Goal: Information Seeking & Learning: Check status

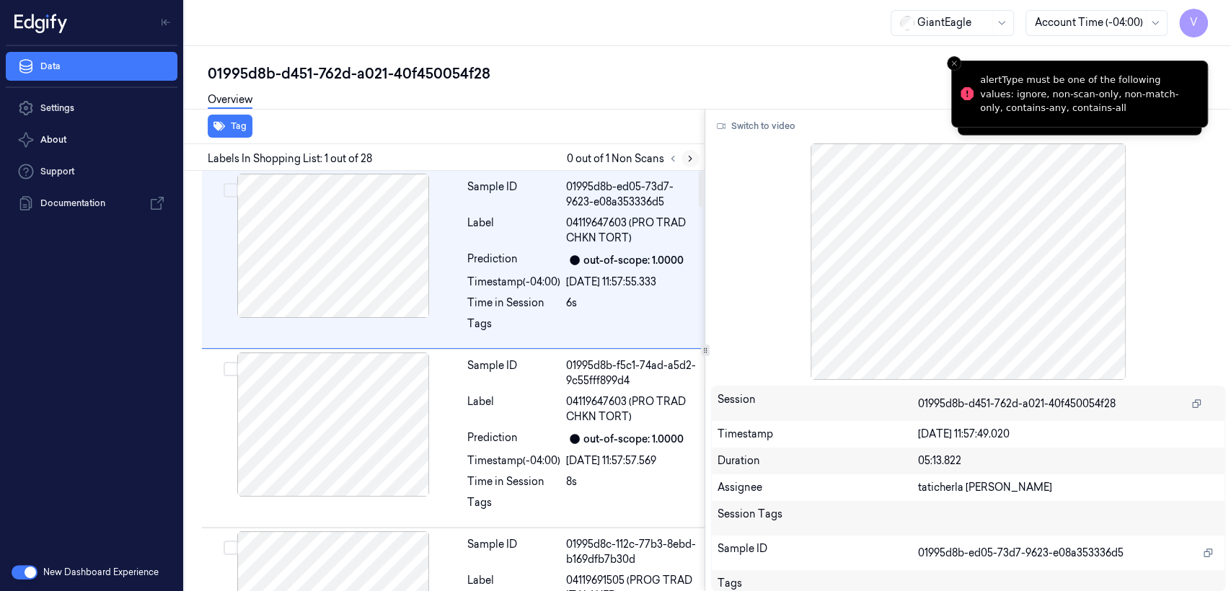
click at [695, 157] on icon at bounding box center [690, 159] width 10 height 10
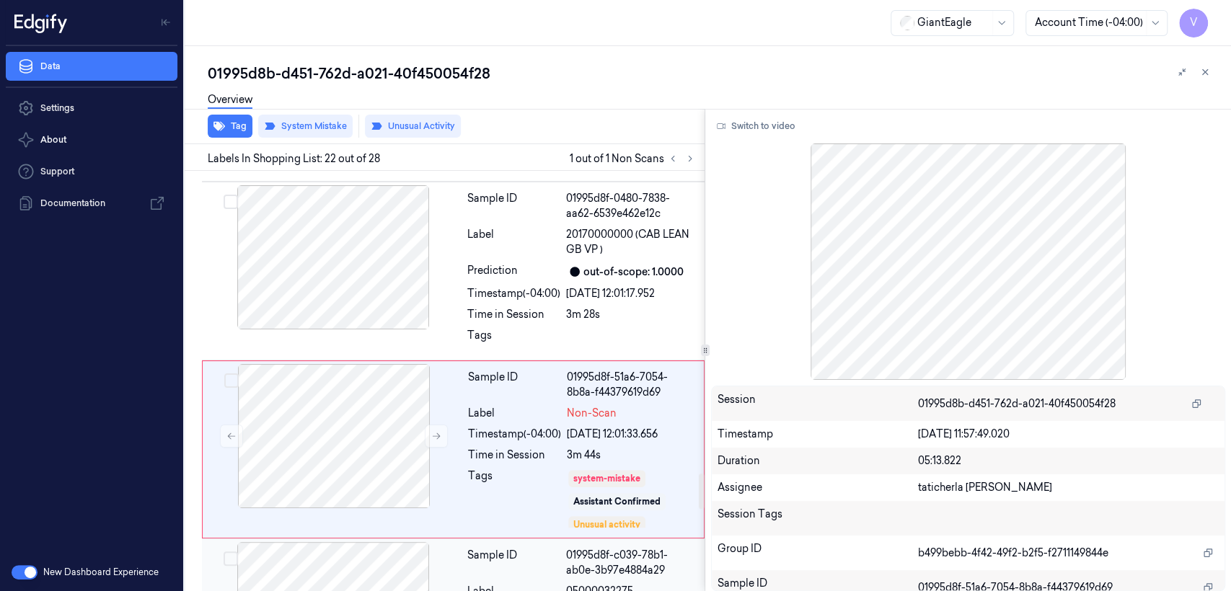
scroll to position [3616, 0]
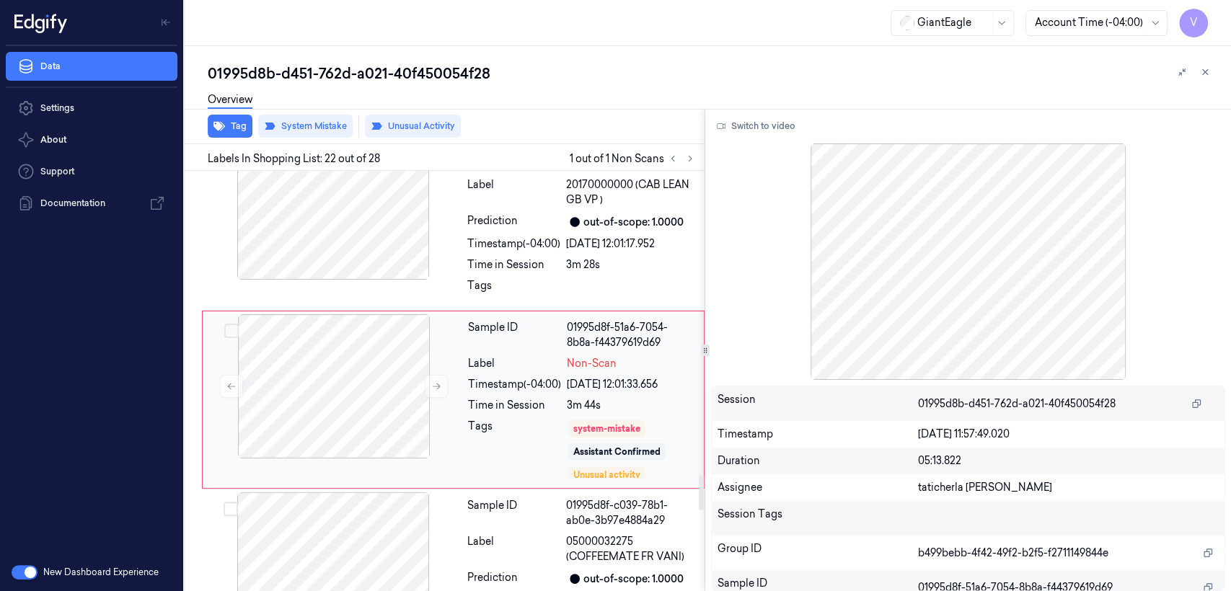
click at [500, 419] on div "Tags" at bounding box center [514, 449] width 93 height 61
click at [440, 382] on icon at bounding box center [436, 387] width 10 height 10
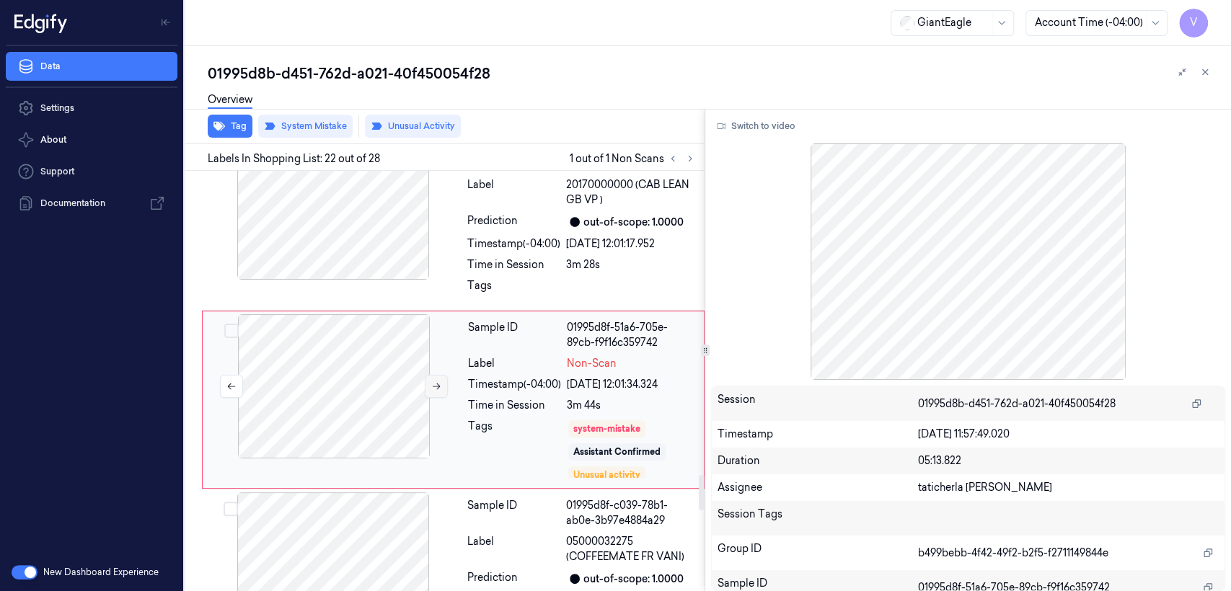
click at [440, 382] on icon at bounding box center [436, 387] width 10 height 10
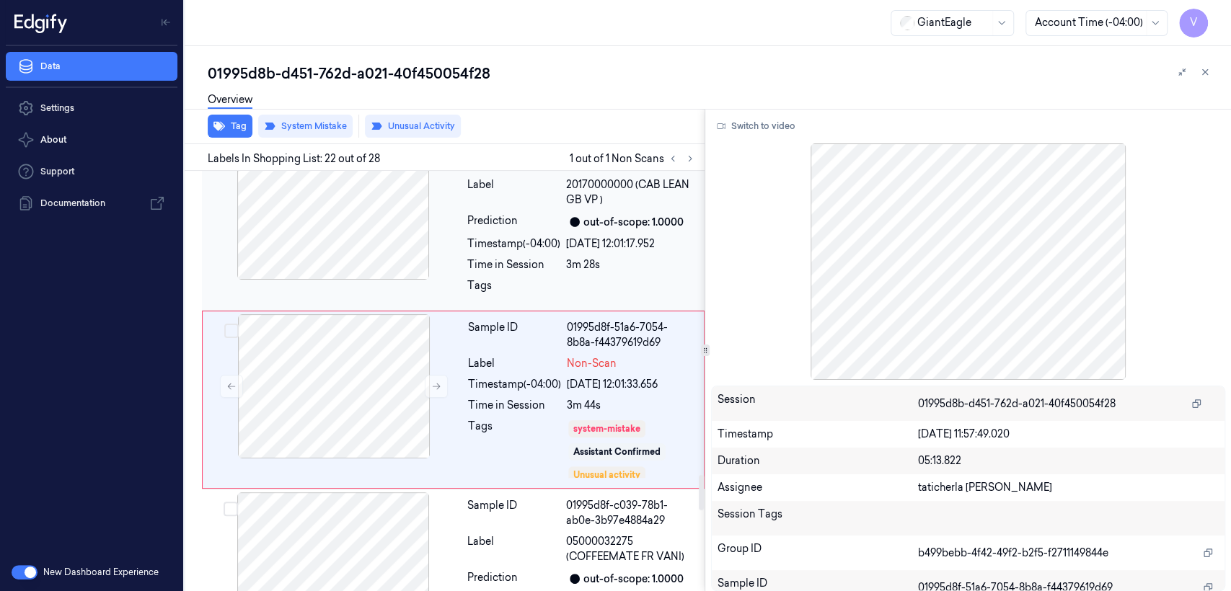
click at [462, 247] on div "Sample ID 01995d8f-0480-7838-aa62-6539e462e12c Label 20170000000 (CAB LEAN GB V…" at bounding box center [582, 222] width 240 height 172
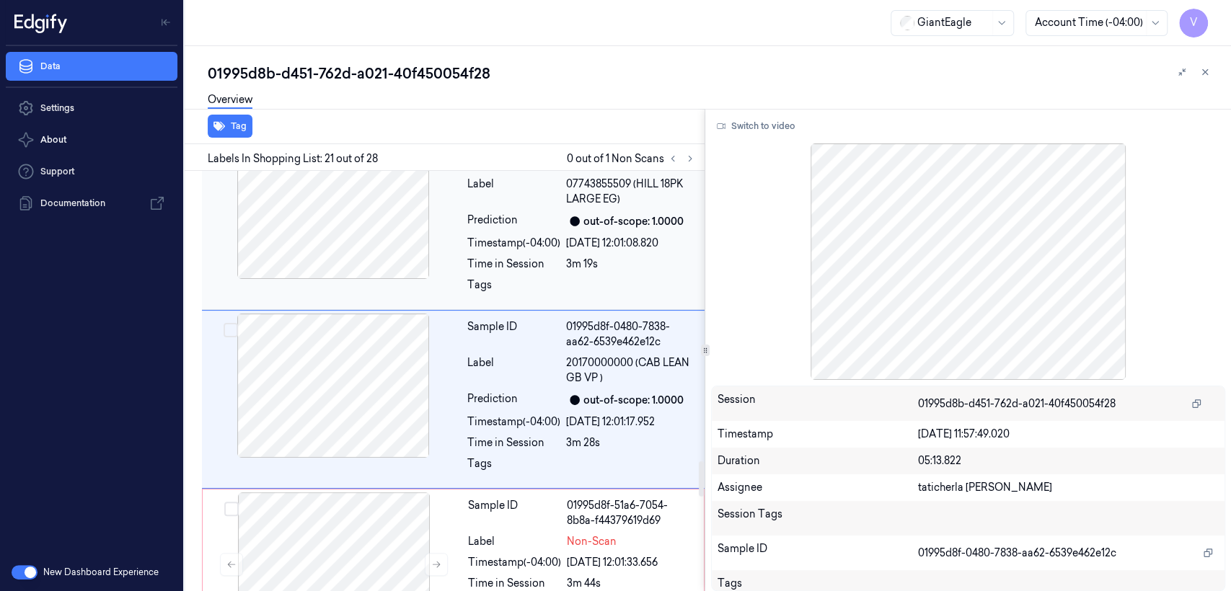
scroll to position [3598, 0]
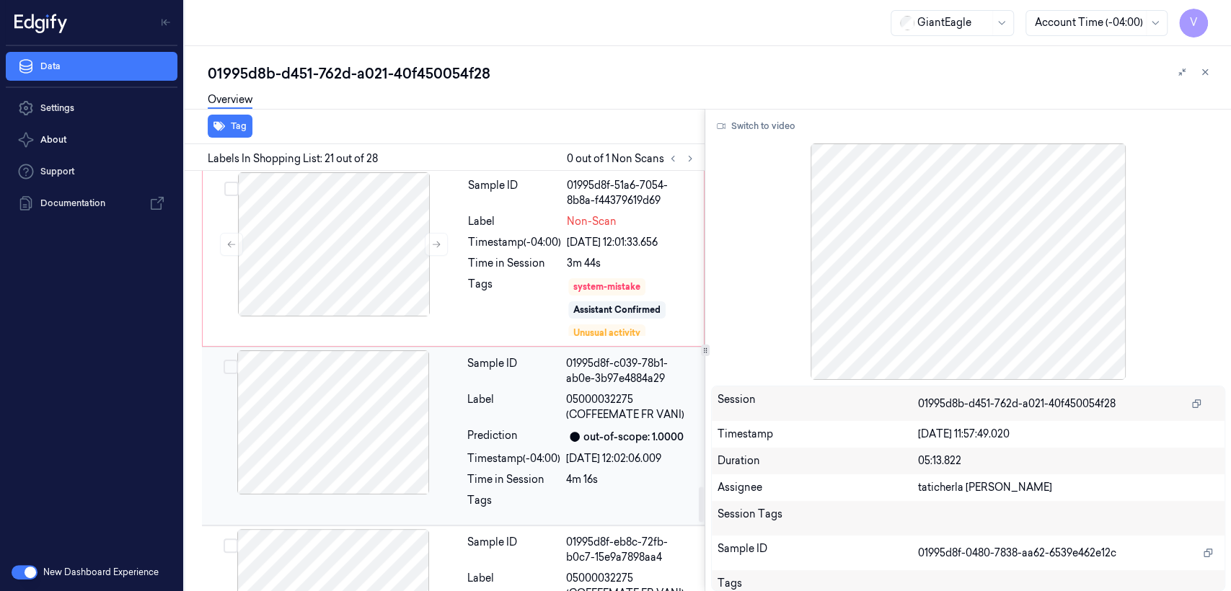
click at [481, 405] on div "Sample ID 01995d8f-c039-78b1-ab0e-3b97e4884a29 Label 05000032275 (COFFEEMATE FR…" at bounding box center [582, 437] width 240 height 172
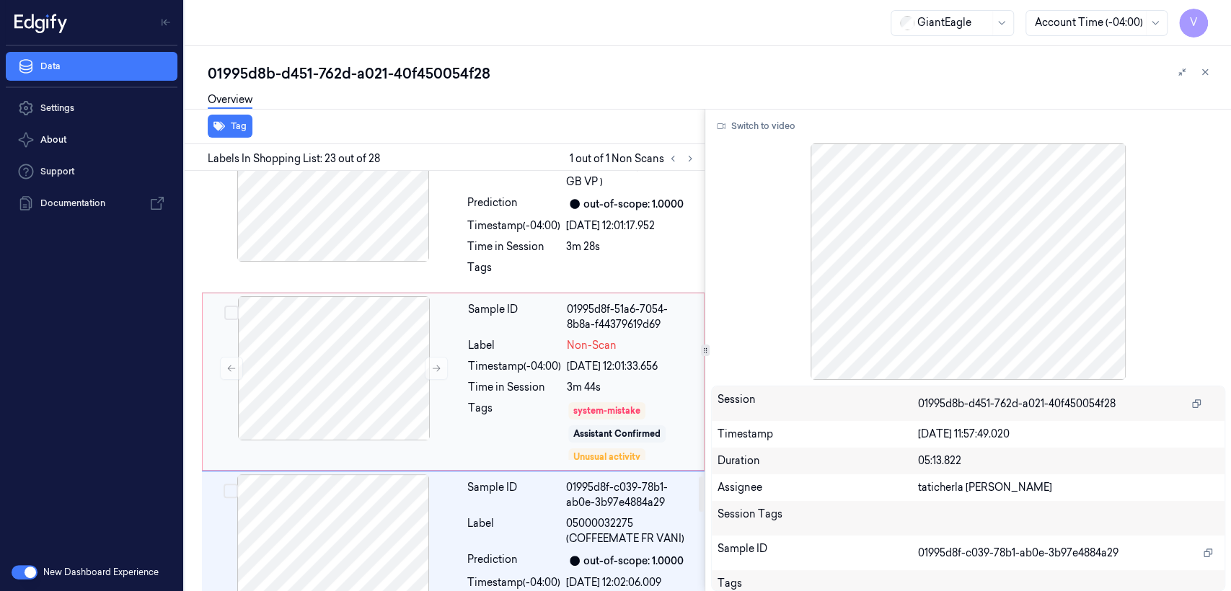
click at [498, 380] on div "Time in Session" at bounding box center [514, 387] width 93 height 15
